Goal: Task Accomplishment & Management: Manage account settings

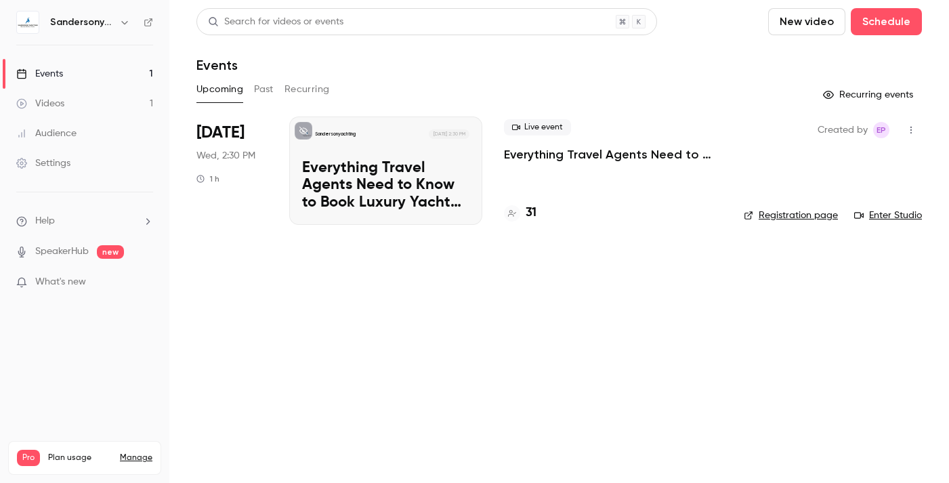
click at [525, 214] on div "31" at bounding box center [520, 213] width 33 height 18
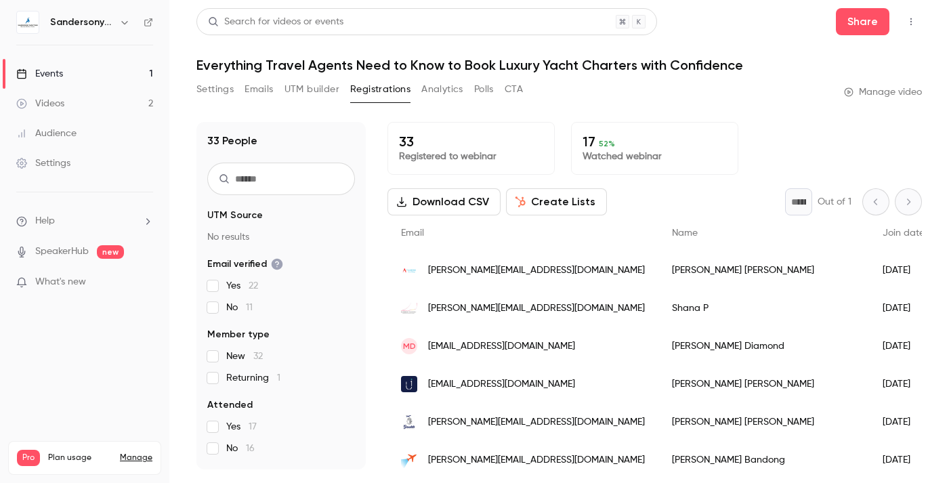
click at [620, 155] on p "Watched webinar" at bounding box center [655, 157] width 144 height 14
click at [455, 206] on button "Download CSV" at bounding box center [444, 201] width 113 height 27
click at [615, 99] on div "Settings Emails UTM builder Registrations Analytics Polls CTA Manage video" at bounding box center [560, 92] width 726 height 27
click at [440, 152] on p "Registered to webinar" at bounding box center [471, 157] width 144 height 14
click at [402, 141] on p "33" at bounding box center [471, 142] width 144 height 16
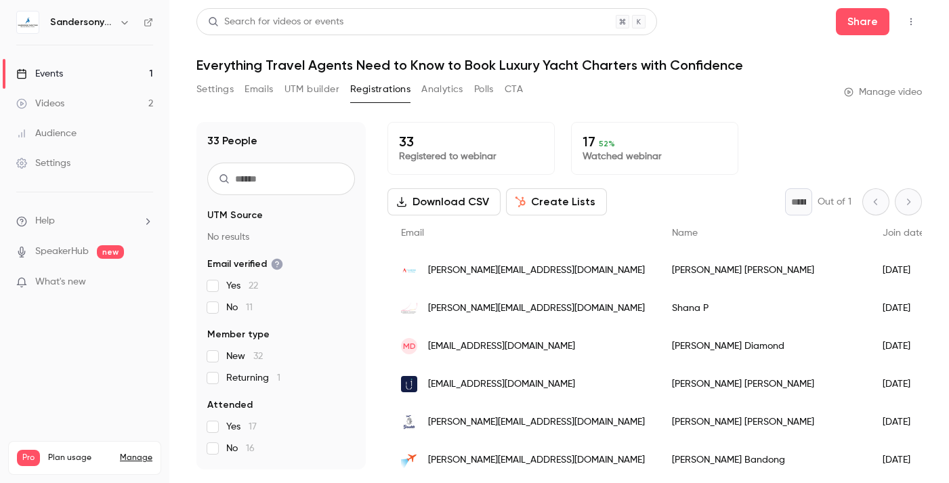
click at [409, 142] on p "33" at bounding box center [471, 142] width 144 height 16
click at [127, 24] on icon "button" at bounding box center [124, 22] width 11 height 11
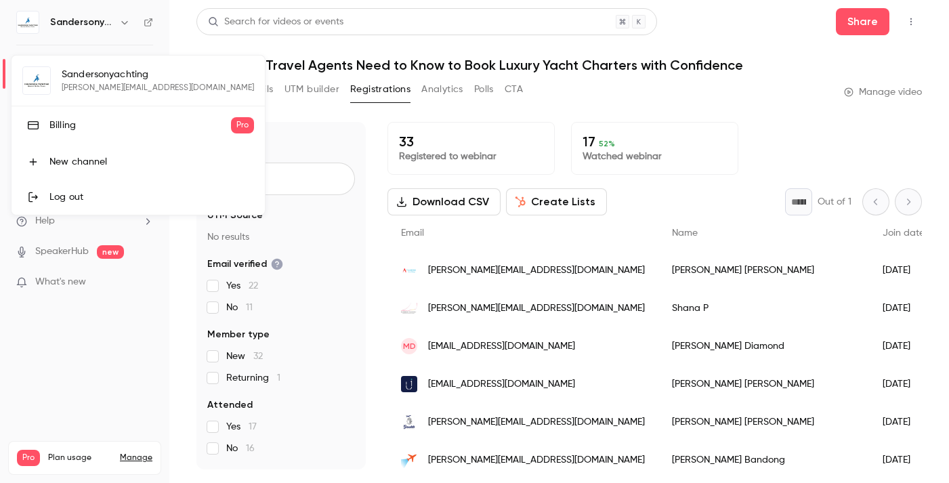
click at [83, 123] on div "Billing" at bounding box center [140, 126] width 182 height 14
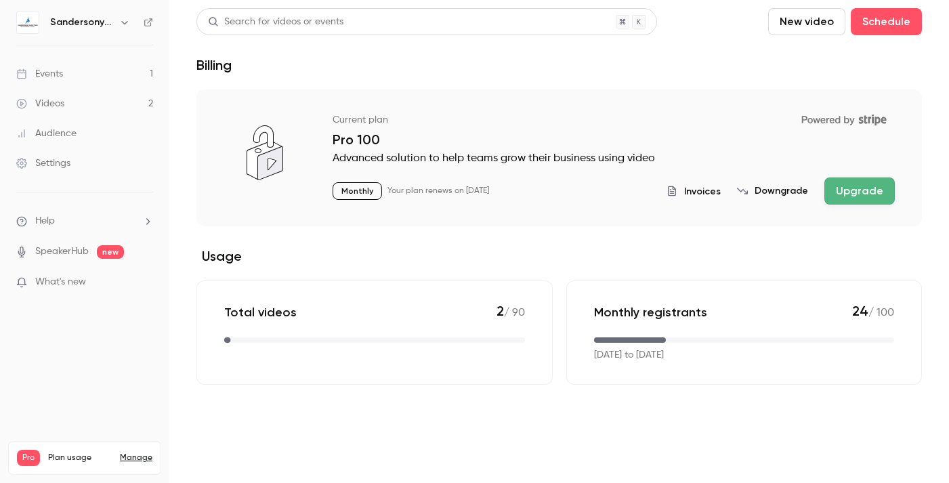
click at [775, 188] on button "Downgrade" at bounding box center [772, 191] width 71 height 14
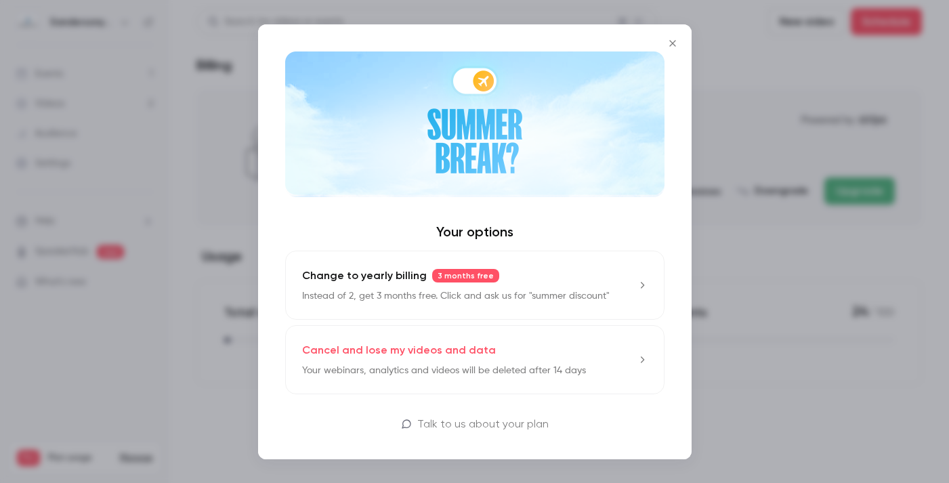
click at [672, 40] on icon "Close" at bounding box center [673, 43] width 16 height 11
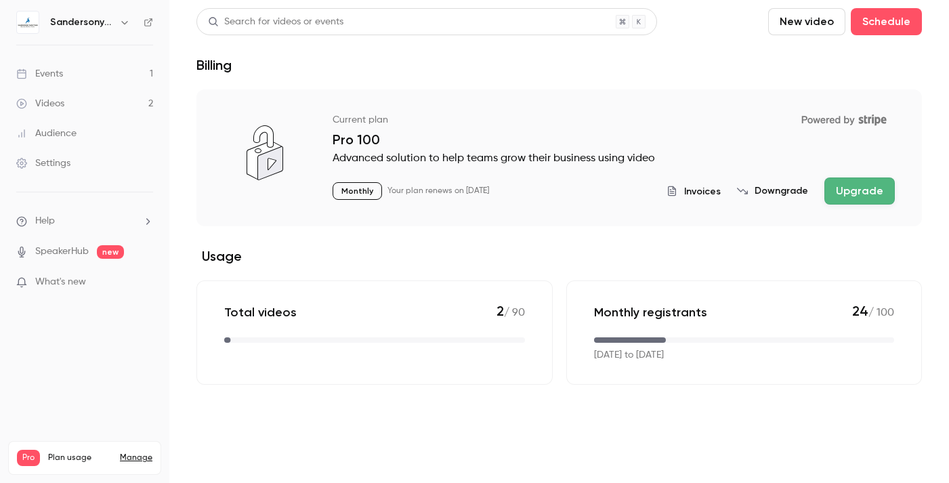
click at [73, 77] on link "Events 1" at bounding box center [84, 74] width 169 height 30
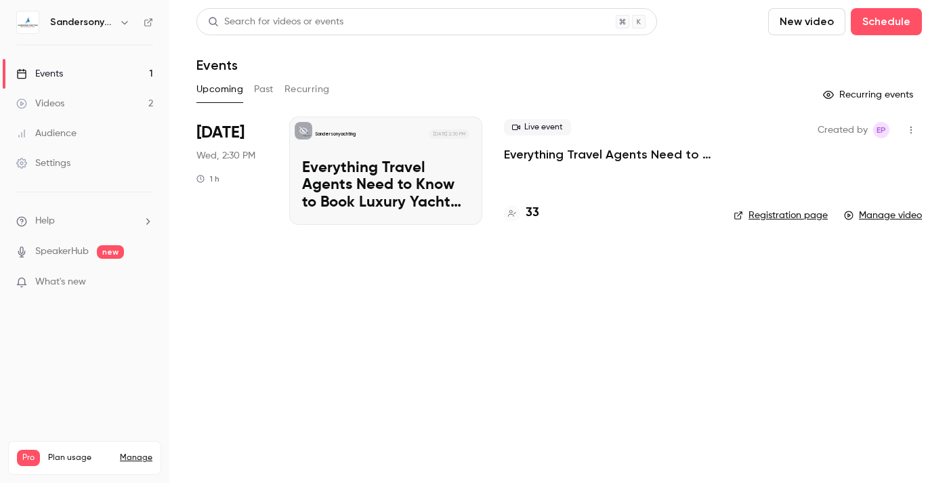
click at [51, 106] on div "Videos" at bounding box center [40, 104] width 48 height 14
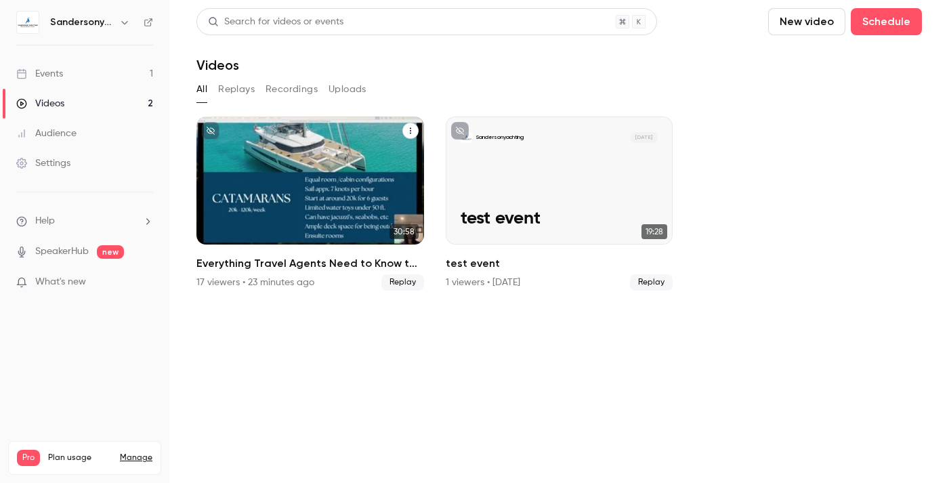
click at [413, 131] on icon "Everything Travel Agents Need to Know to Book Luxury Yacht Charters with Confid…" at bounding box center [411, 131] width 8 height 8
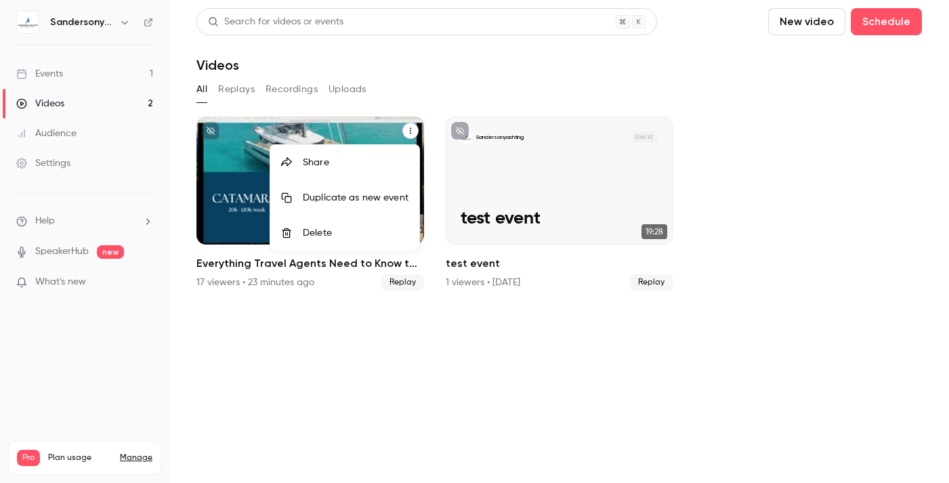
click at [337, 163] on div "Share" at bounding box center [356, 163] width 106 height 14
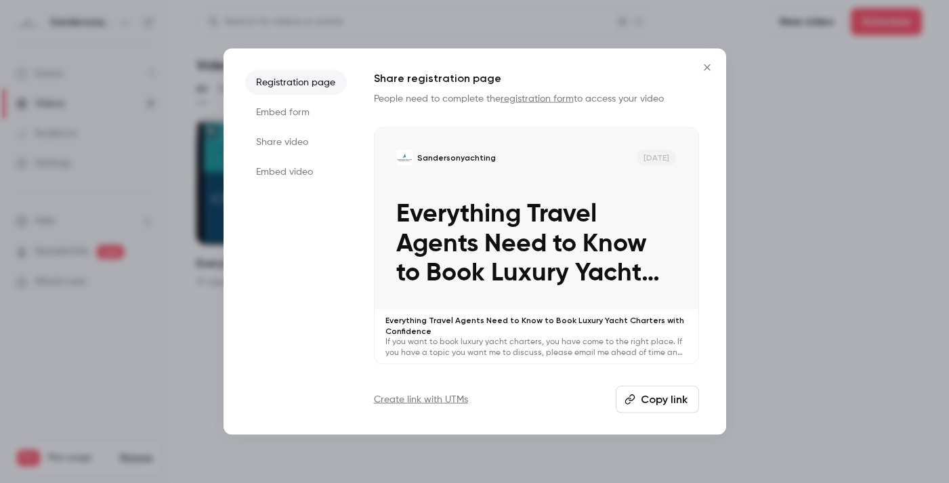
click at [647, 403] on button "Copy link" at bounding box center [657, 399] width 83 height 27
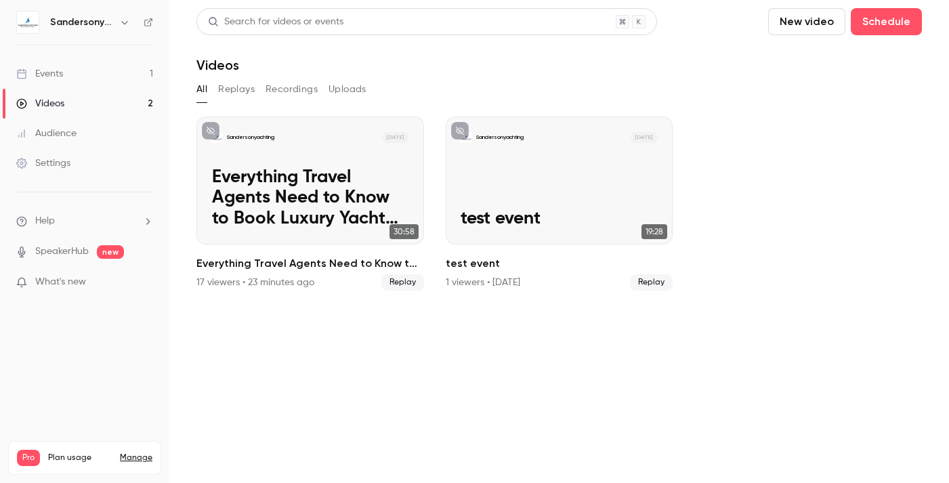
click at [77, 25] on h6 "Sandersonyachting" at bounding box center [82, 23] width 64 height 14
click at [121, 19] on icon "button" at bounding box center [124, 22] width 11 height 11
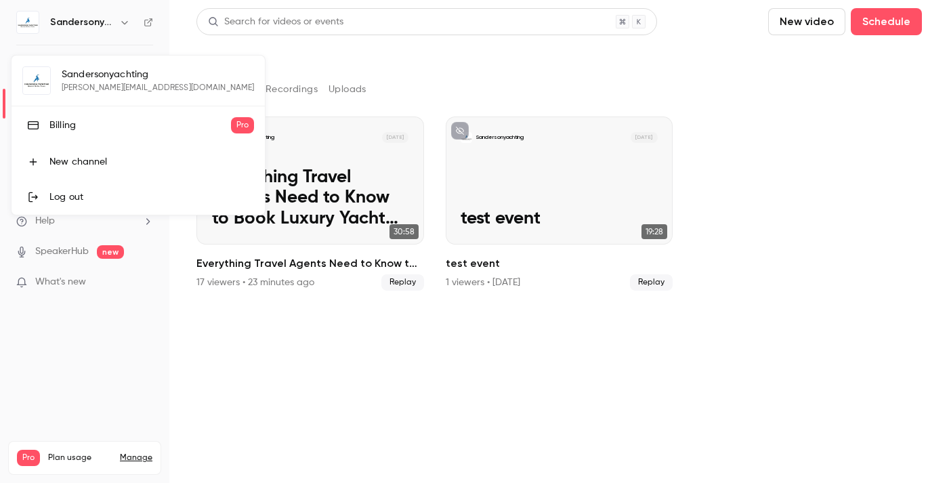
click at [56, 128] on div "Billing" at bounding box center [140, 126] width 182 height 14
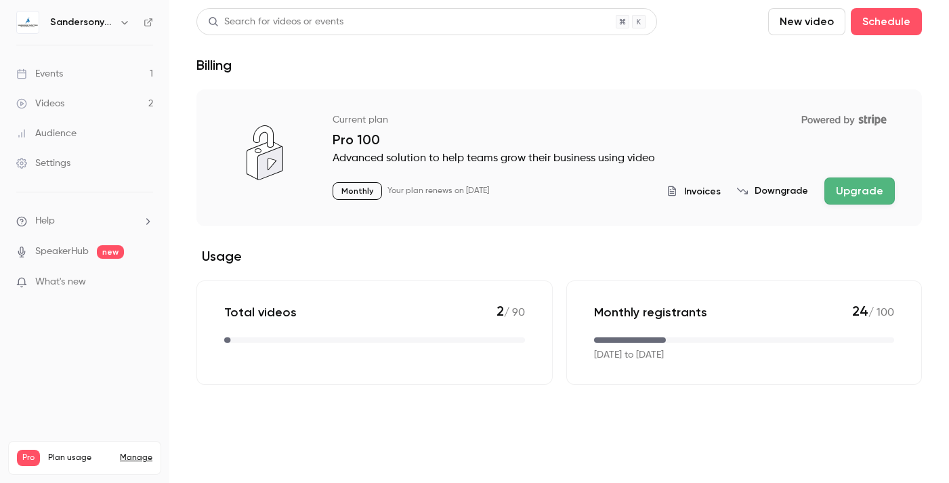
click at [790, 193] on button "Downgrade" at bounding box center [772, 191] width 71 height 14
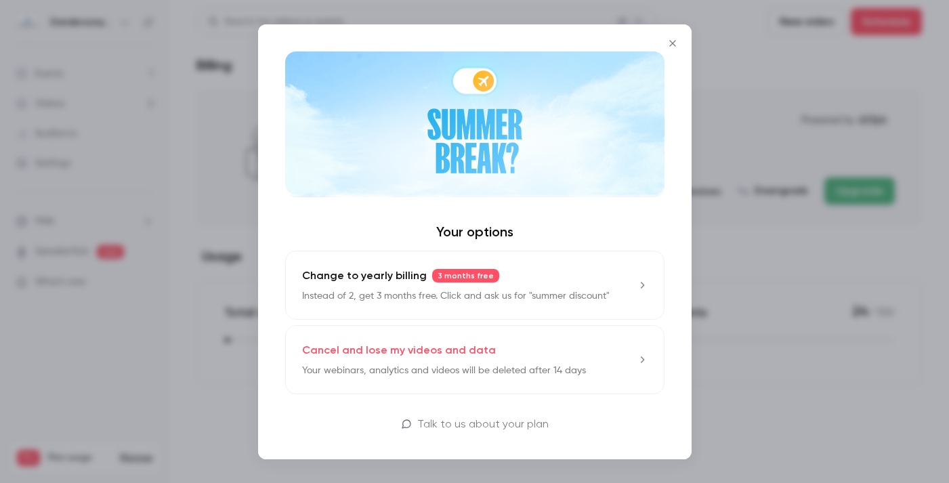
click at [446, 351] on p "Cancel and lose my videos and data" at bounding box center [399, 350] width 194 height 16
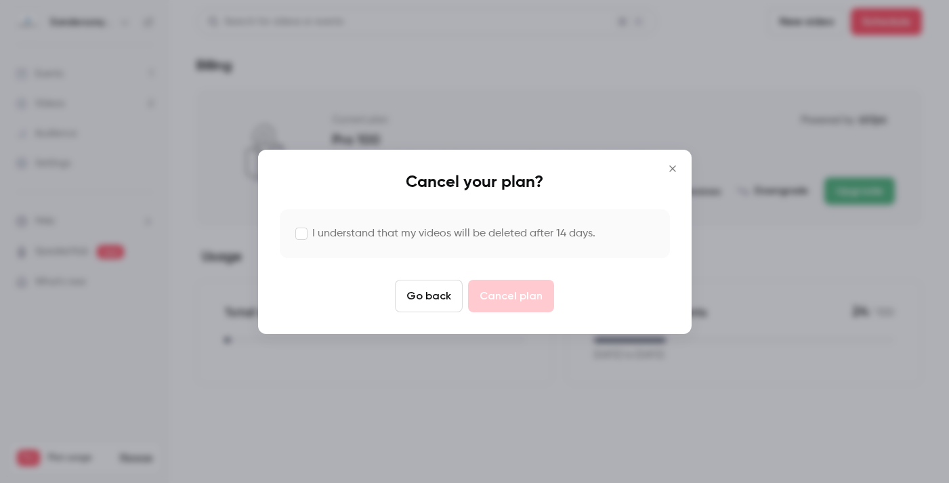
click at [396, 230] on label "I understand that my videos will be deleted after 14 days." at bounding box center [453, 234] width 283 height 16
click at [521, 300] on button "Cancel plan" at bounding box center [511, 296] width 86 height 33
